Goal: Task Accomplishment & Management: Use online tool/utility

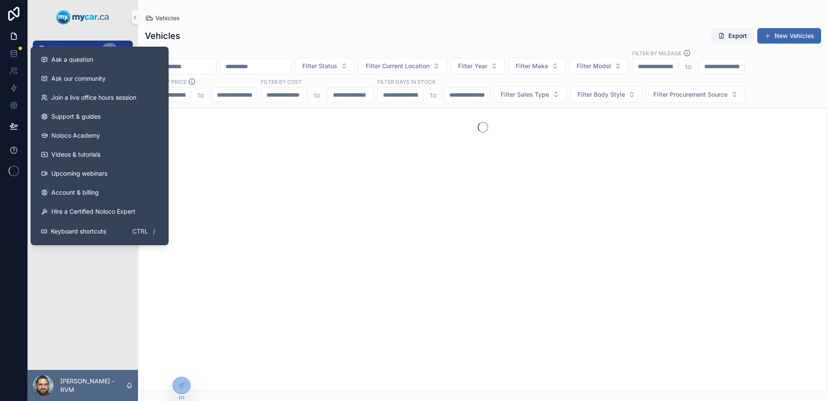
click at [10, 154] on button at bounding box center [13, 150] width 27 height 24
click at [91, 66] on button "Ask a question" at bounding box center [99, 59] width 131 height 19
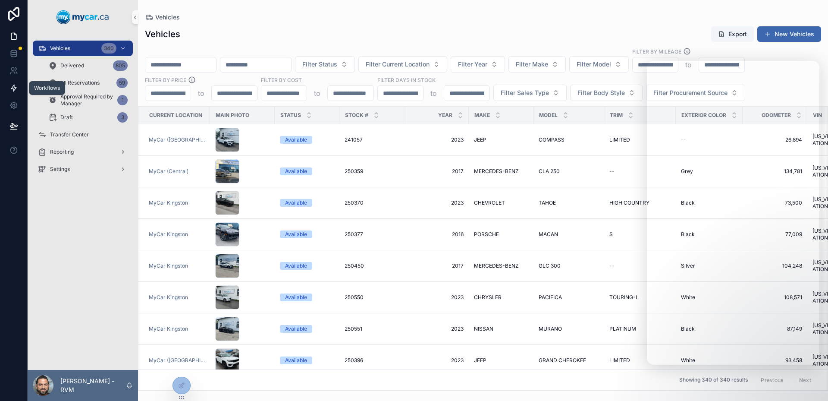
click at [9, 89] on icon at bounding box center [13, 88] width 9 height 9
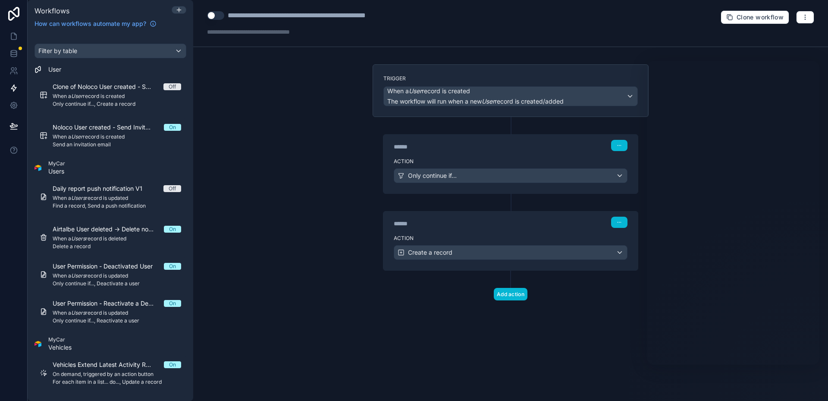
click at [225, 183] on div "**********" at bounding box center [510, 200] width 635 height 401
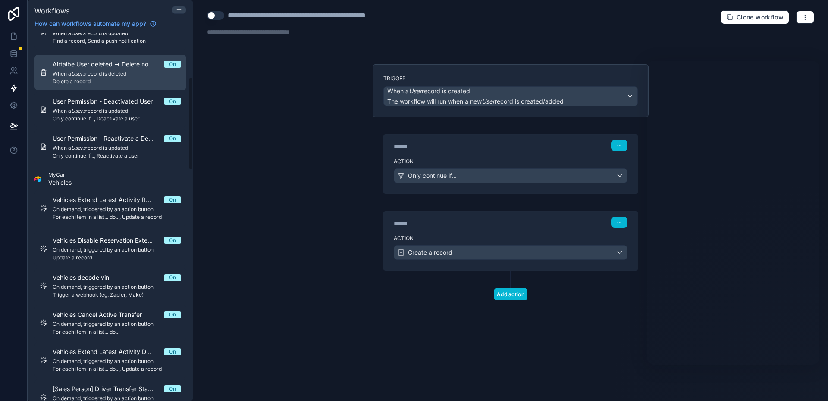
scroll to position [173, 0]
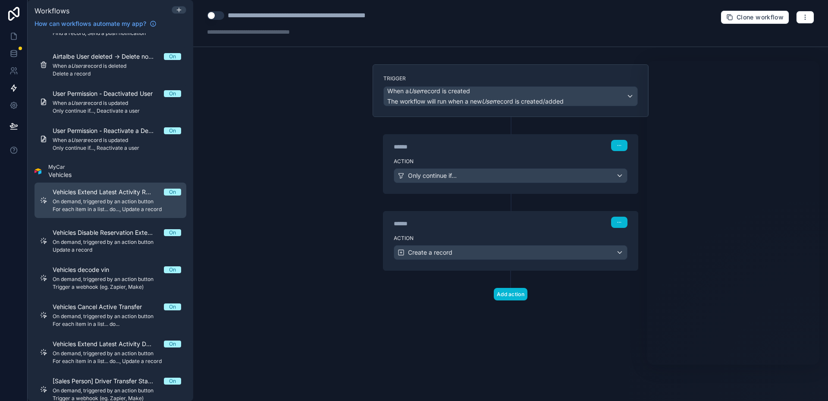
click at [129, 213] on link "Vehicles Extend Latest Activity Reservation On On demand, triggered by an actio…" at bounding box center [111, 199] width 152 height 35
click at [131, 208] on span "For each item in a list... do..., Update a record" at bounding box center [117, 209] width 129 height 7
click at [130, 208] on span "For each item in a list... do..., Update a record" at bounding box center [117, 209] width 129 height 7
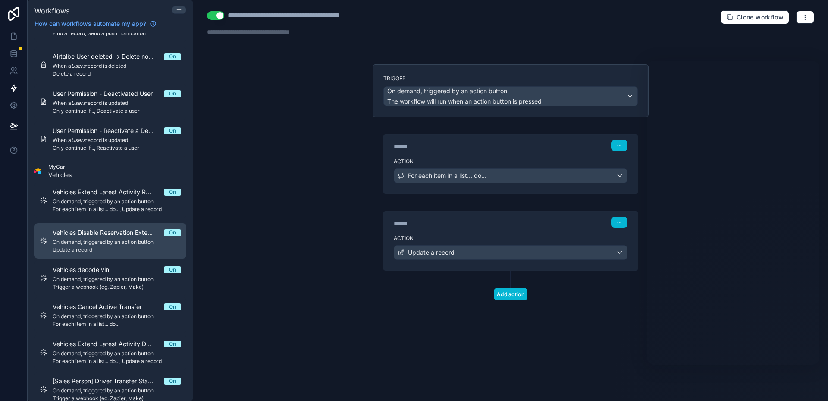
click at [147, 246] on div "Vehicles Disable Reservation Extension On On demand, triggered by an action but…" at bounding box center [117, 240] width 129 height 25
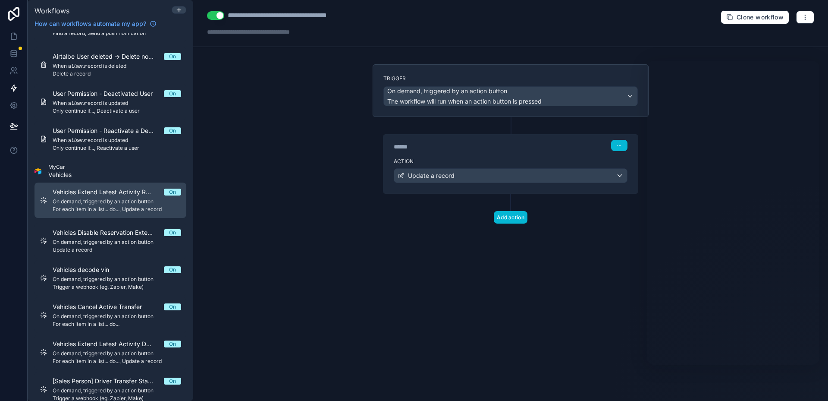
click at [135, 211] on span "For each item in a list... do..., Update a record" at bounding box center [117, 209] width 129 height 7
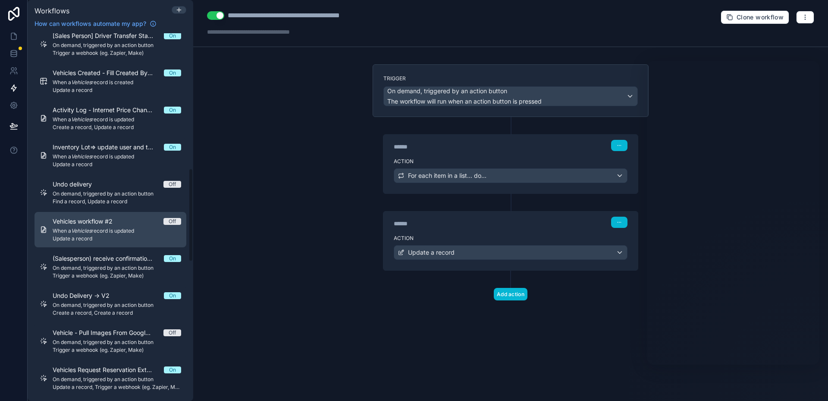
scroll to position [604, 0]
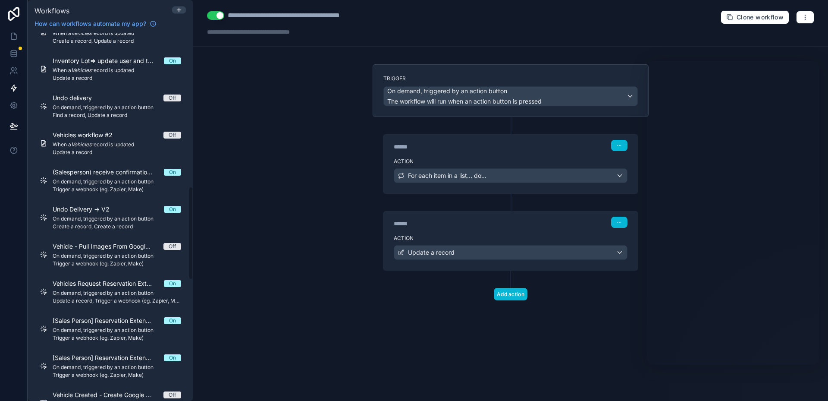
click at [213, 180] on div "**********" at bounding box center [510, 200] width 635 height 401
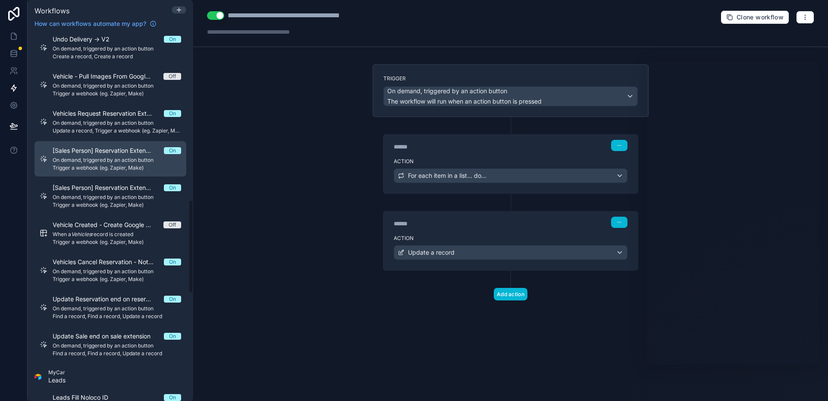
scroll to position [777, 0]
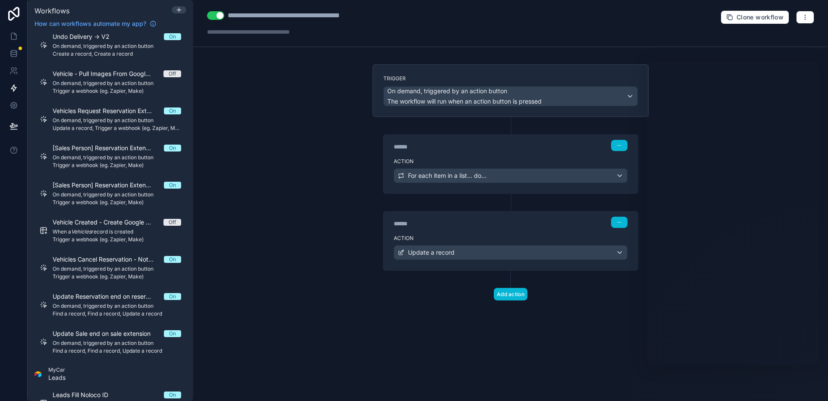
click at [301, 224] on div "**********" at bounding box center [510, 200] width 635 height 401
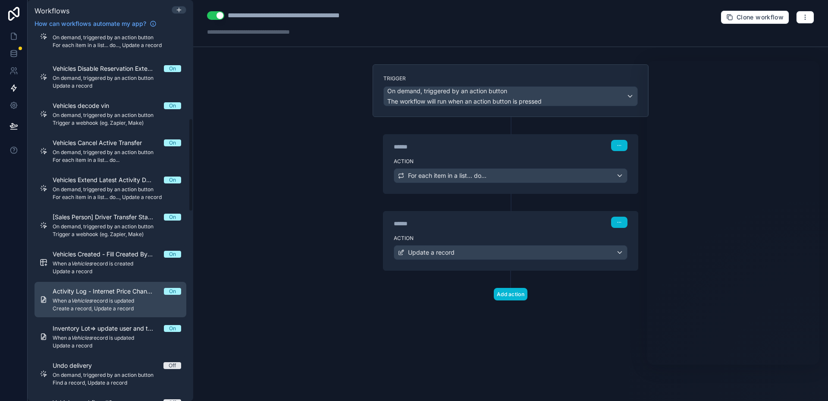
click at [110, 307] on span "Create a record, Update a record" at bounding box center [117, 308] width 129 height 7
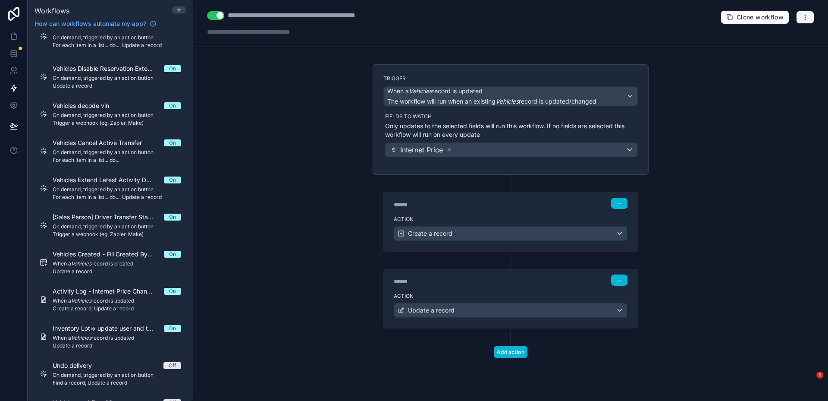
click at [804, 15] on icon "button" at bounding box center [805, 17] width 7 height 7
click at [771, 54] on span "Run history" at bounding box center [782, 51] width 41 height 7
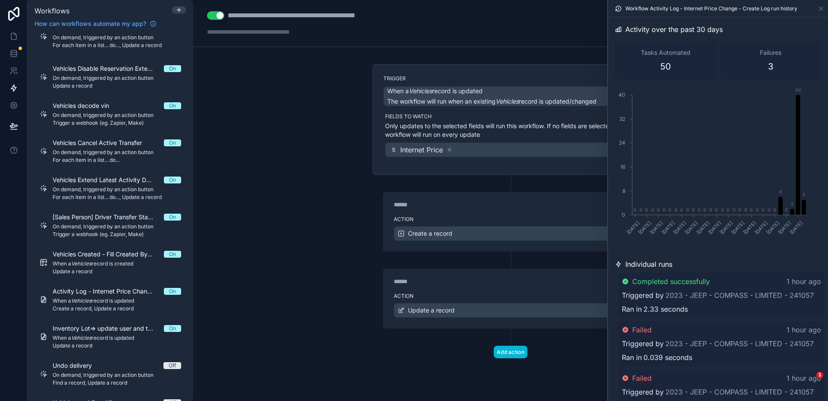
click at [733, 337] on div "Failed 1 hour ago Triggered by 2023 - JEEP - COMPASS - LIMITED - 241057 Ran in …" at bounding box center [722, 343] width 206 height 45
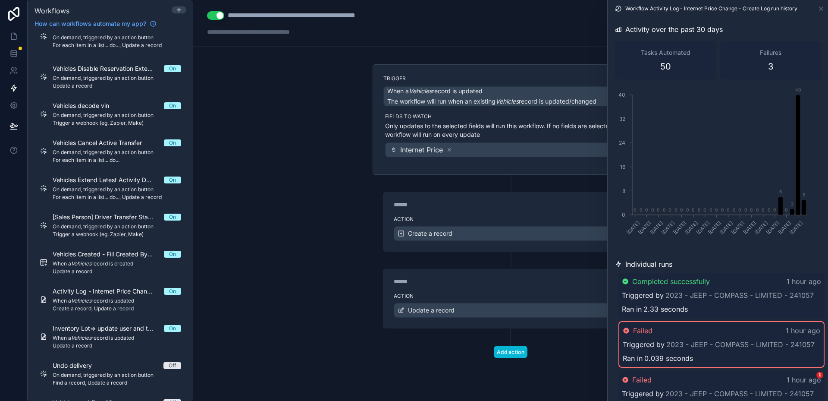
click at [733, 329] on div "Failed 1 hour ago" at bounding box center [722, 330] width 198 height 10
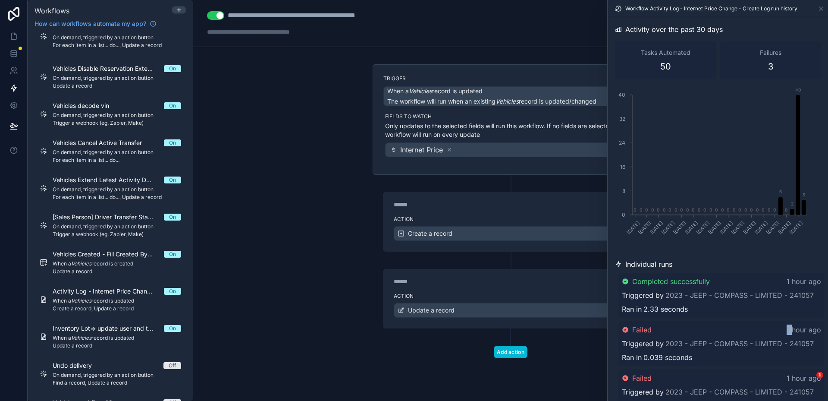
click at [733, 329] on div "Failed 1 hour ago" at bounding box center [721, 329] width 199 height 10
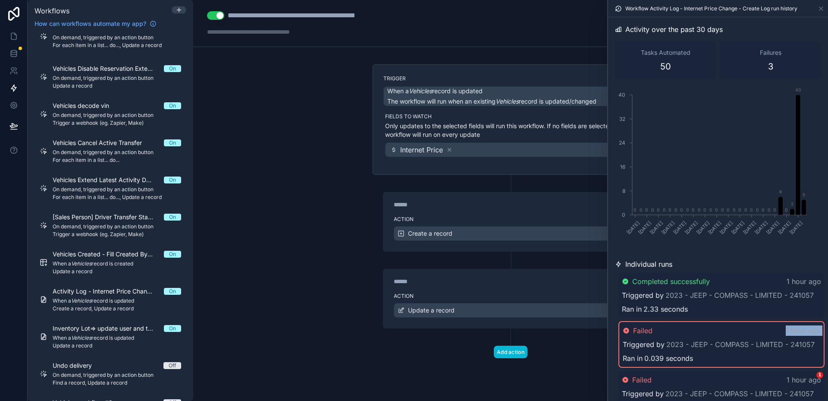
click at [733, 329] on div "Failed 1 hour ago" at bounding box center [722, 330] width 198 height 10
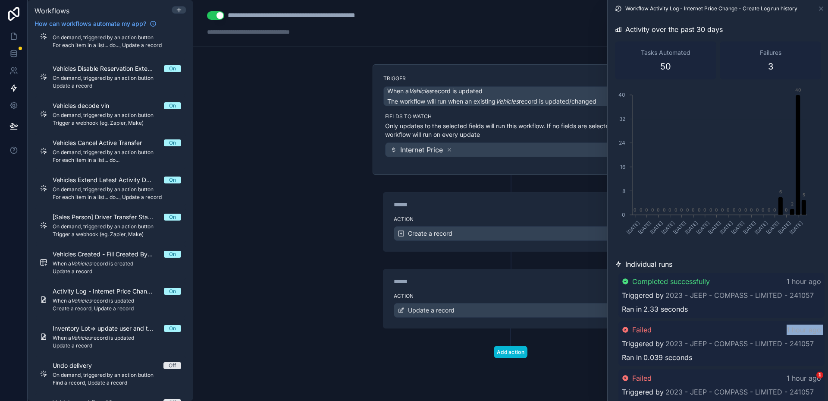
click at [733, 329] on div "Failed 1 hour ago" at bounding box center [721, 329] width 199 height 10
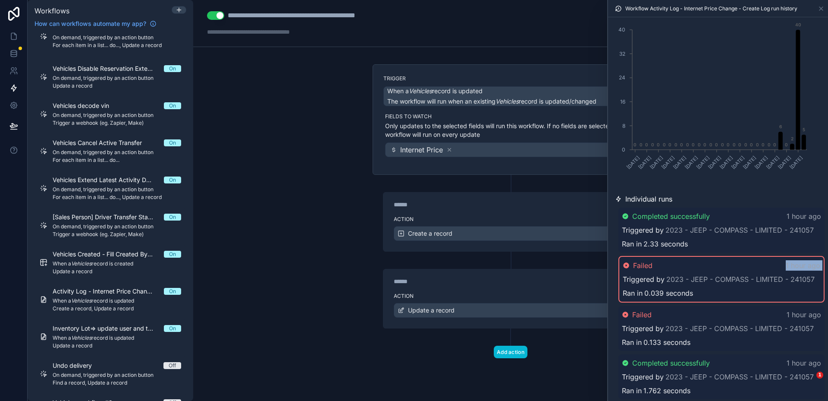
scroll to position [86, 0]
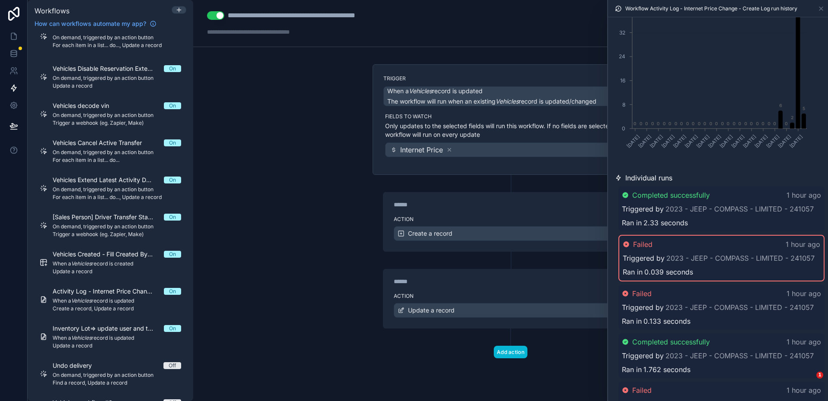
drag, startPoint x: 316, startPoint y: 210, endPoint x: 277, endPoint y: 211, distance: 38.8
click at [277, 211] on div "**********" at bounding box center [510, 200] width 635 height 401
click at [686, 246] on div "Failed 1 hour ago" at bounding box center [722, 244] width 198 height 10
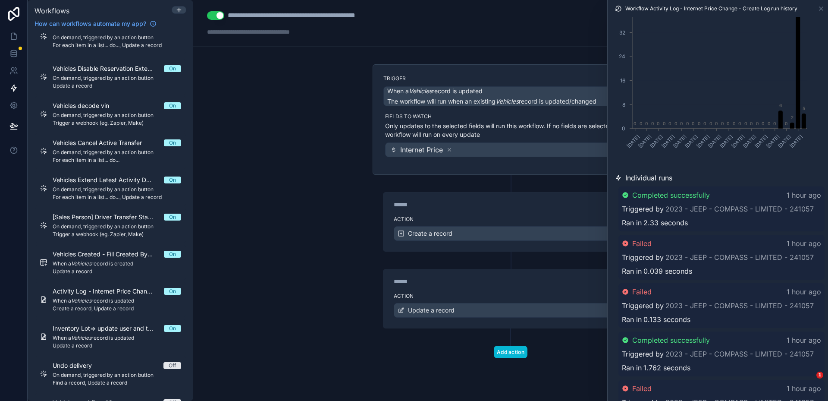
click at [695, 249] on div "Failed 1 hour ago Triggered by 2023 - JEEP - COMPASS - LIMITED - 241057 Ran in …" at bounding box center [722, 257] width 206 height 45
